Goal: Information Seeking & Learning: Learn about a topic

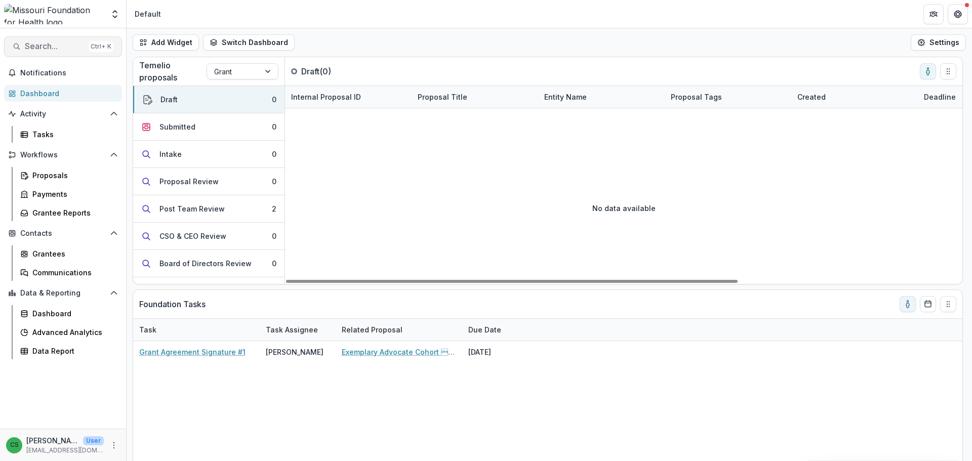
click at [49, 47] on span "Search..." at bounding box center [55, 46] width 60 height 10
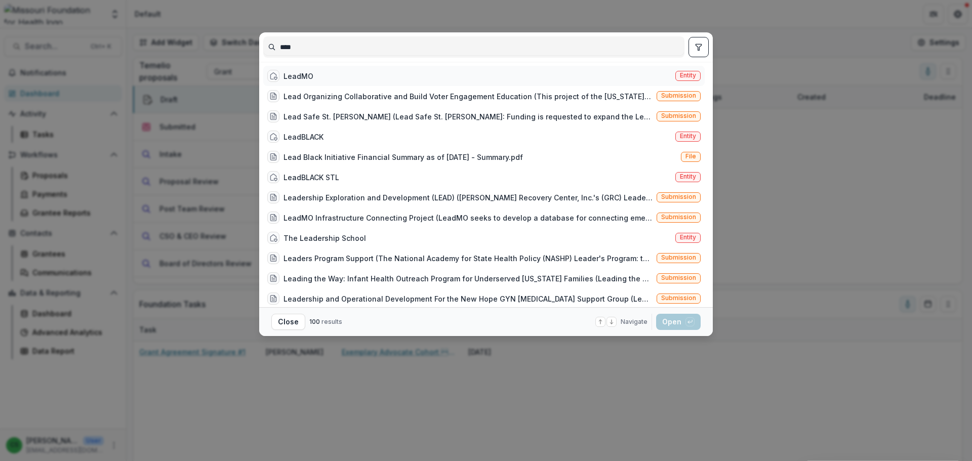
type input "****"
click at [329, 71] on div "LeadMO Entity" at bounding box center [483, 76] width 441 height 20
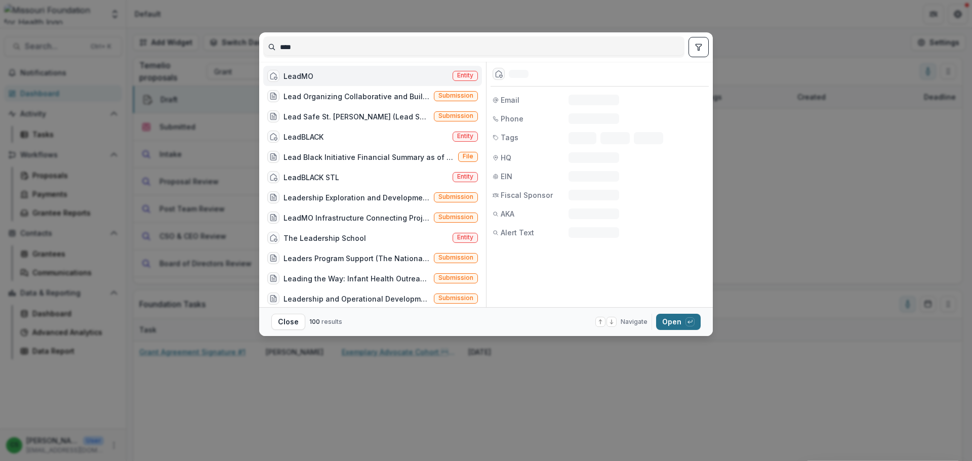
click at [693, 324] on div "button" at bounding box center [689, 321] width 9 height 9
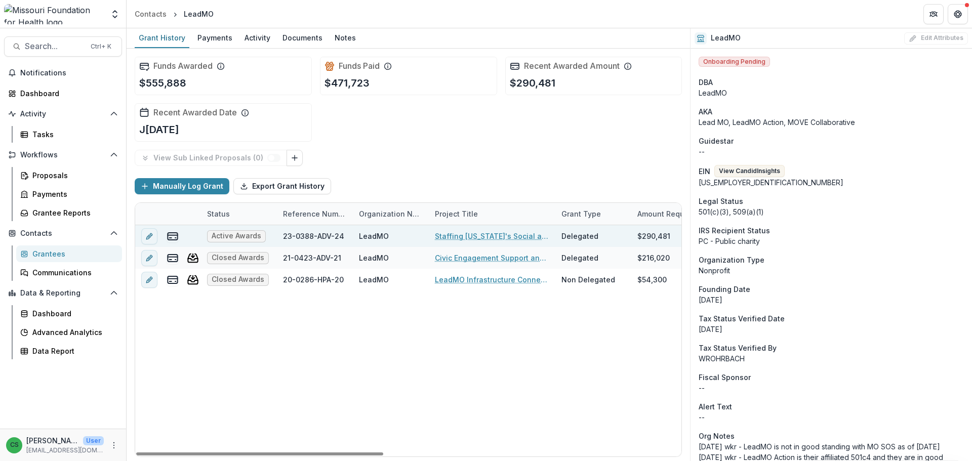
click at [468, 237] on link "Staffing [US_STATE]'s Social and Economic Justice Movement" at bounding box center [492, 236] width 114 height 11
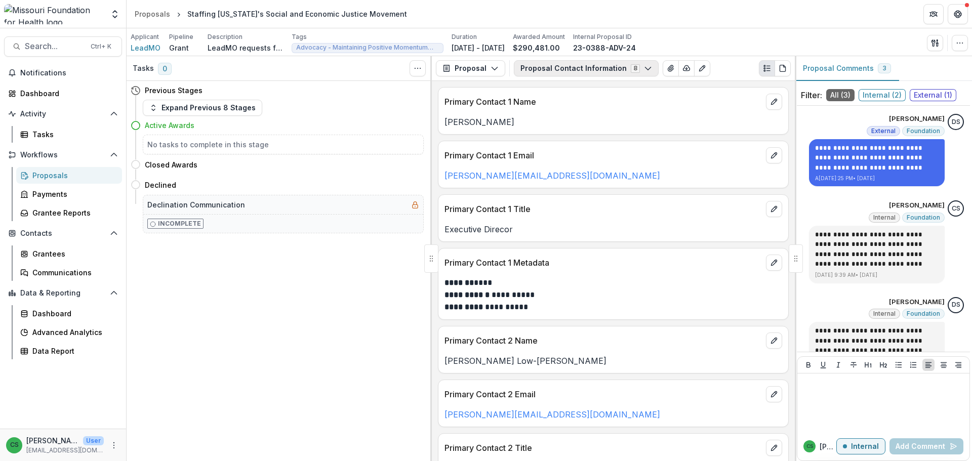
click at [579, 68] on button "Proposal Contact Information 8" at bounding box center [586, 68] width 145 height 16
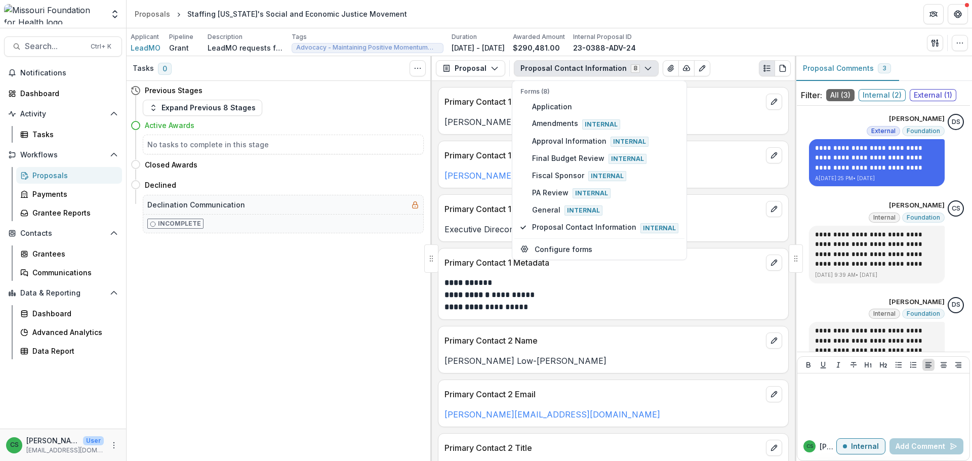
click at [690, 35] on div "Applicant LeadMO Pipeline Grant Description LeadMO requests funding to grow its…" at bounding box center [549, 42] width 837 height 21
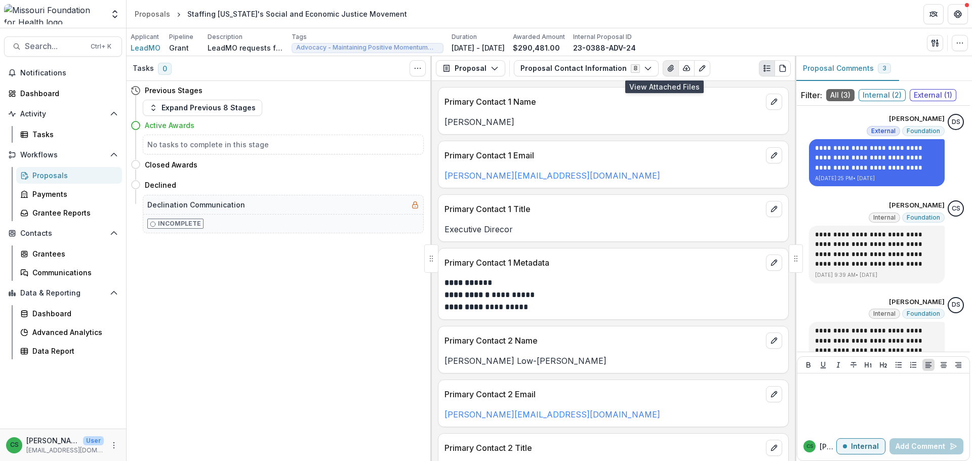
click at [668, 67] on icon "View Attached Files" at bounding box center [671, 68] width 6 height 6
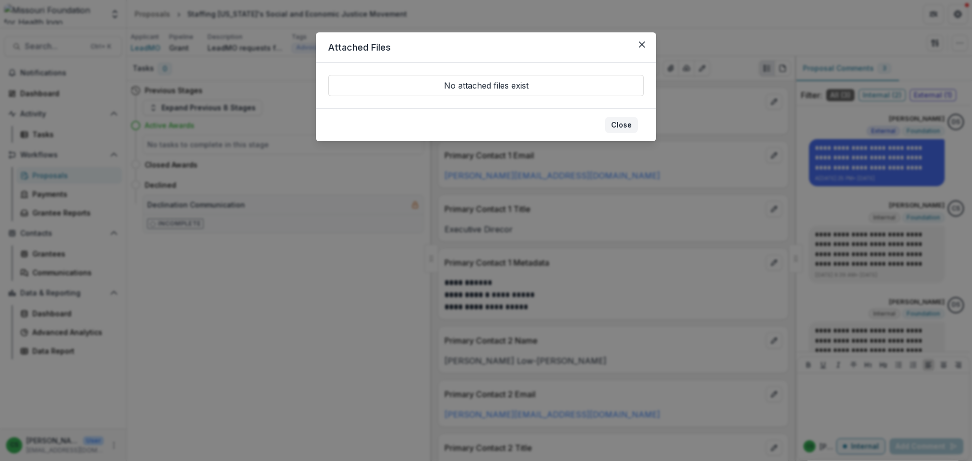
click at [630, 124] on button "Close" at bounding box center [621, 125] width 33 height 16
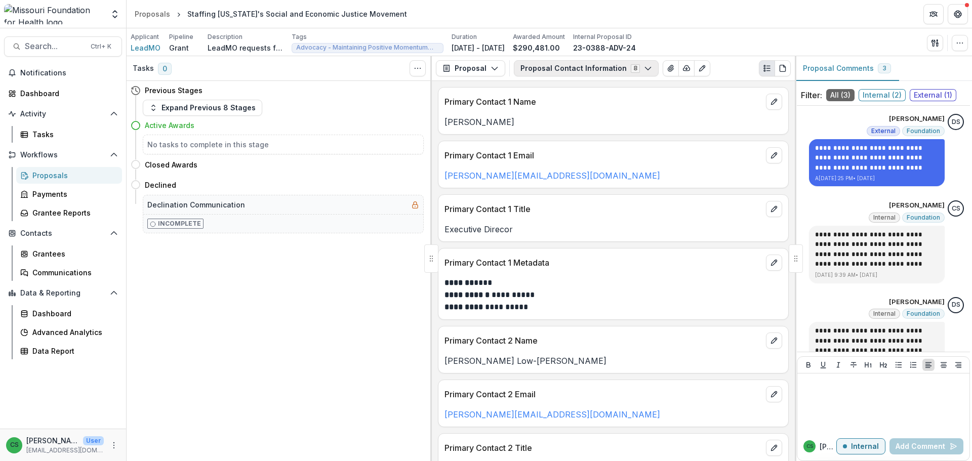
click at [596, 67] on button "Proposal Contact Information 8" at bounding box center [586, 68] width 145 height 16
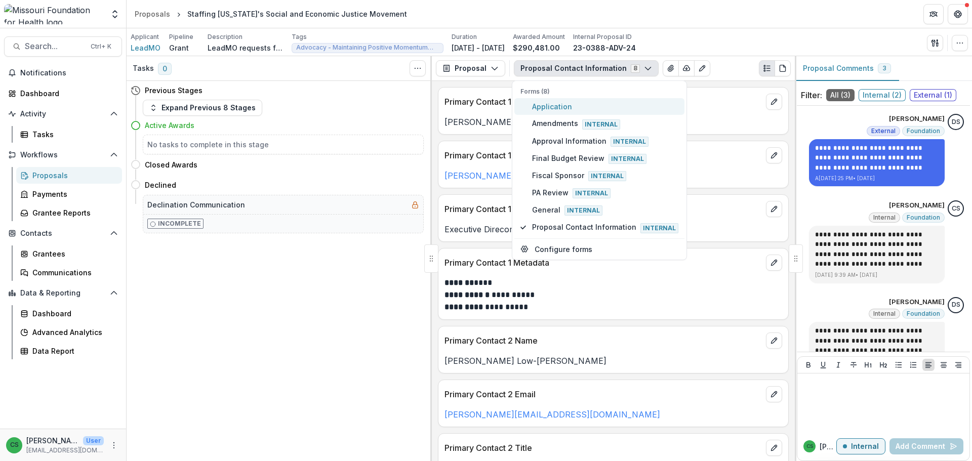
click at [580, 110] on span "Application" at bounding box center [605, 106] width 146 height 11
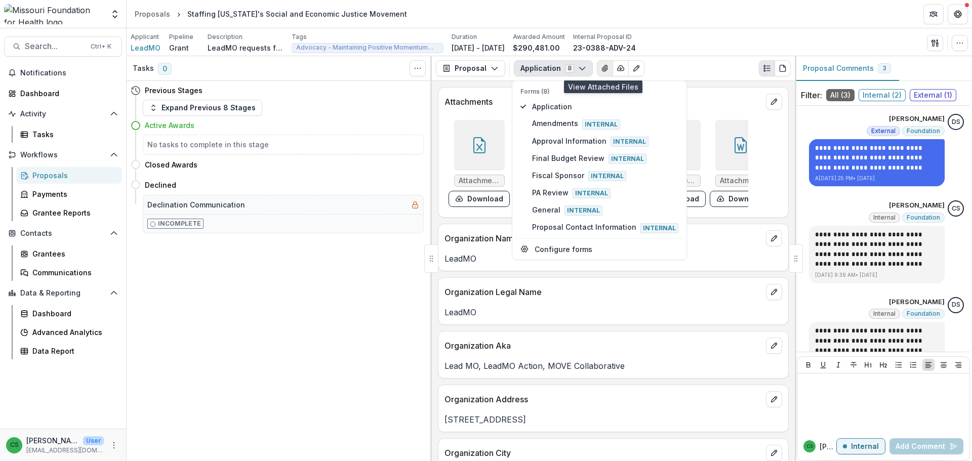
click at [601, 68] on icon "View Attached Files" at bounding box center [605, 68] width 8 height 8
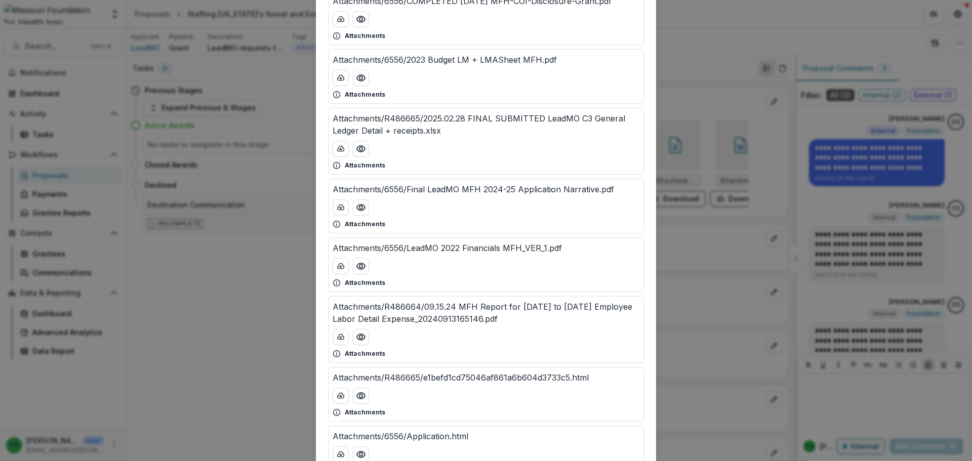
scroll to position [354, 0]
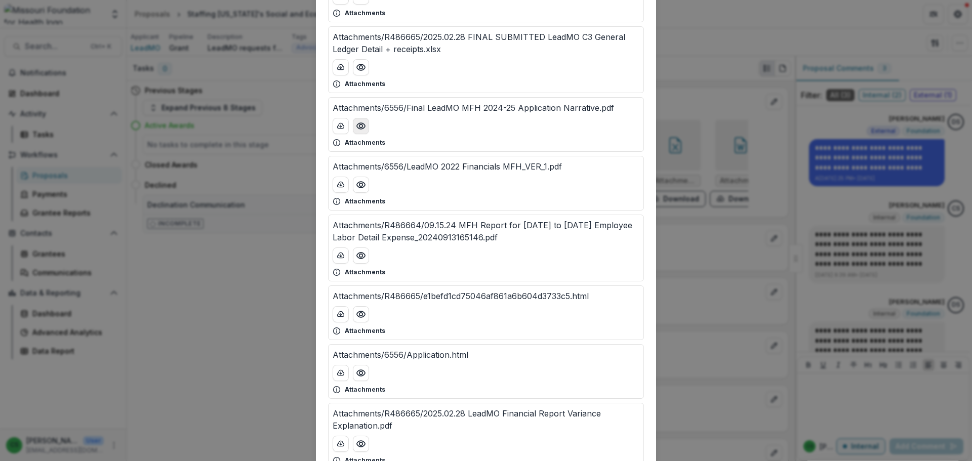
click at [353, 123] on button "Preview Attachments/6556/Final LeadMO MFH 2024-25 Application Narrative.pdf" at bounding box center [361, 126] width 16 height 16
